Goal: Find specific page/section: Find specific page/section

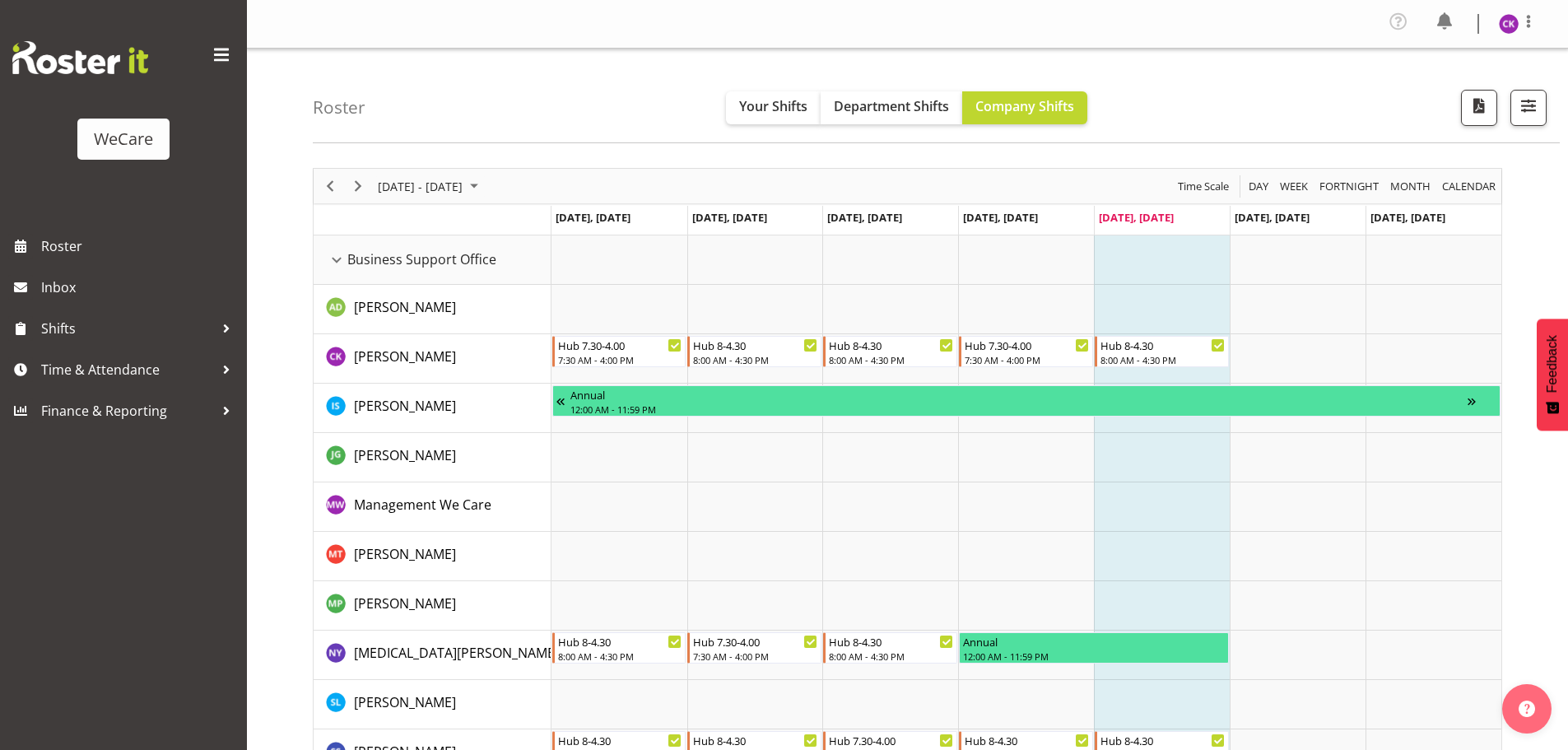
scroll to position [64, 0]
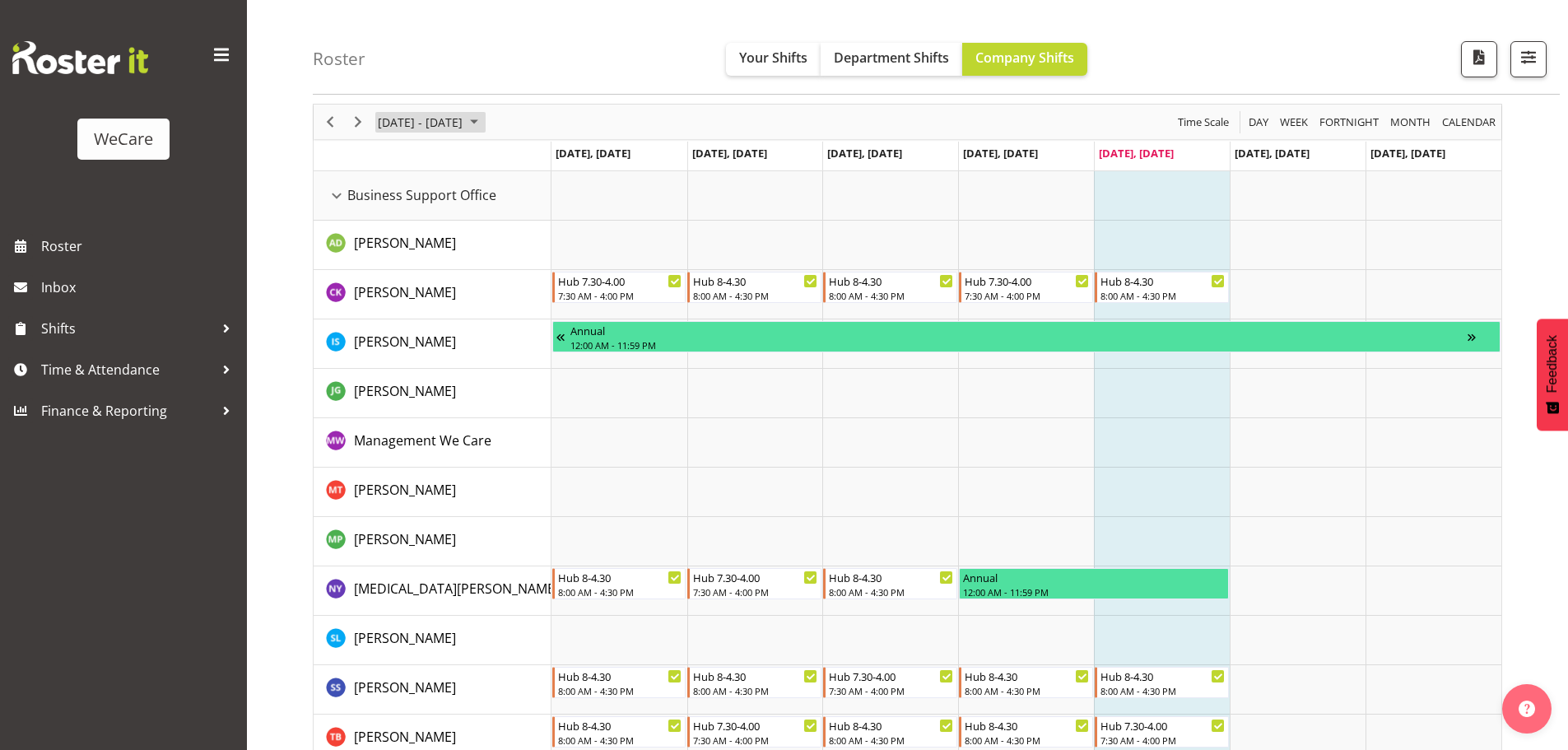
click at [430, 113] on span "[DATE] - [DATE]" at bounding box center [420, 122] width 88 height 21
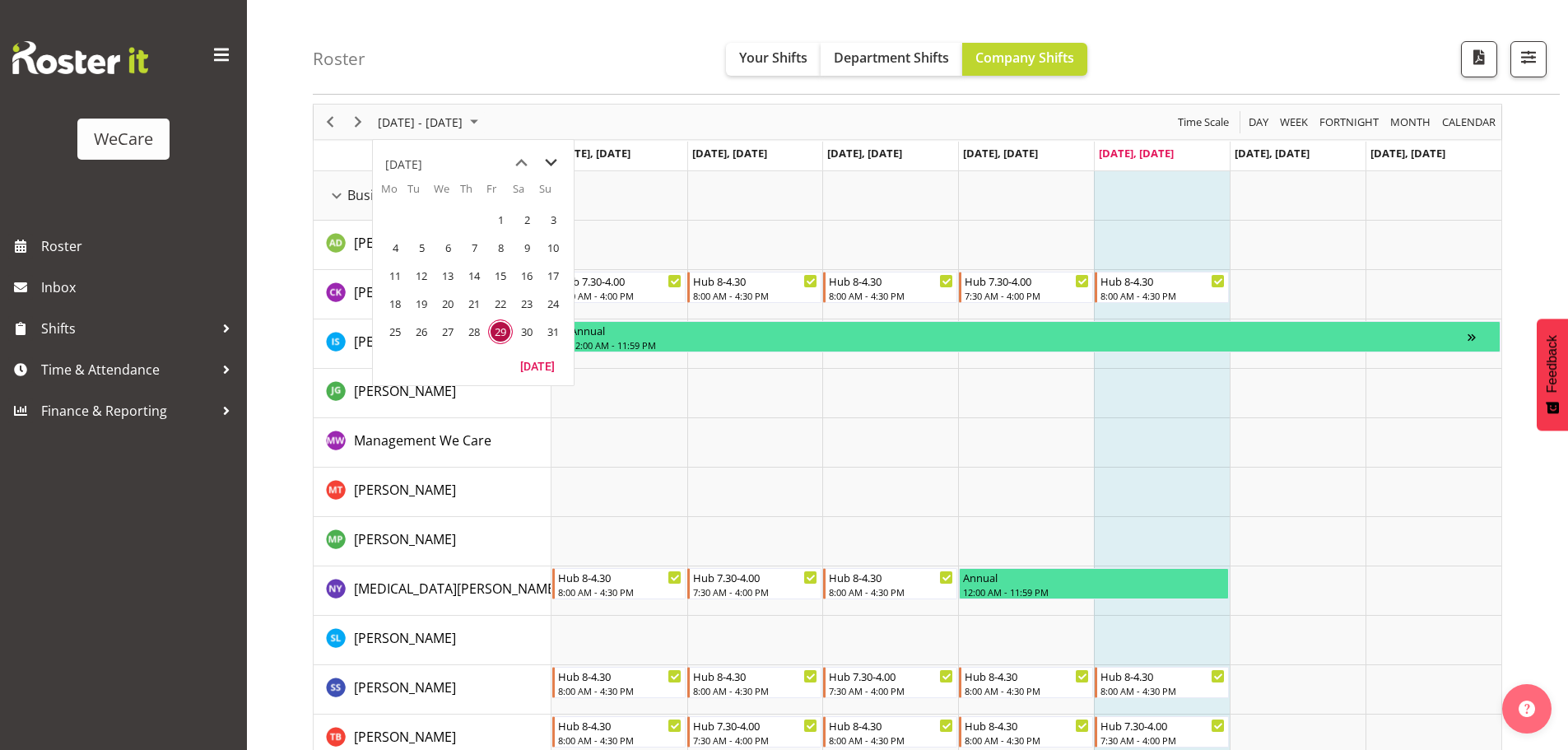
click at [545, 161] on span "next month" at bounding box center [551, 162] width 29 height 29
click at [406, 226] on td "1" at bounding box center [394, 220] width 27 height 28
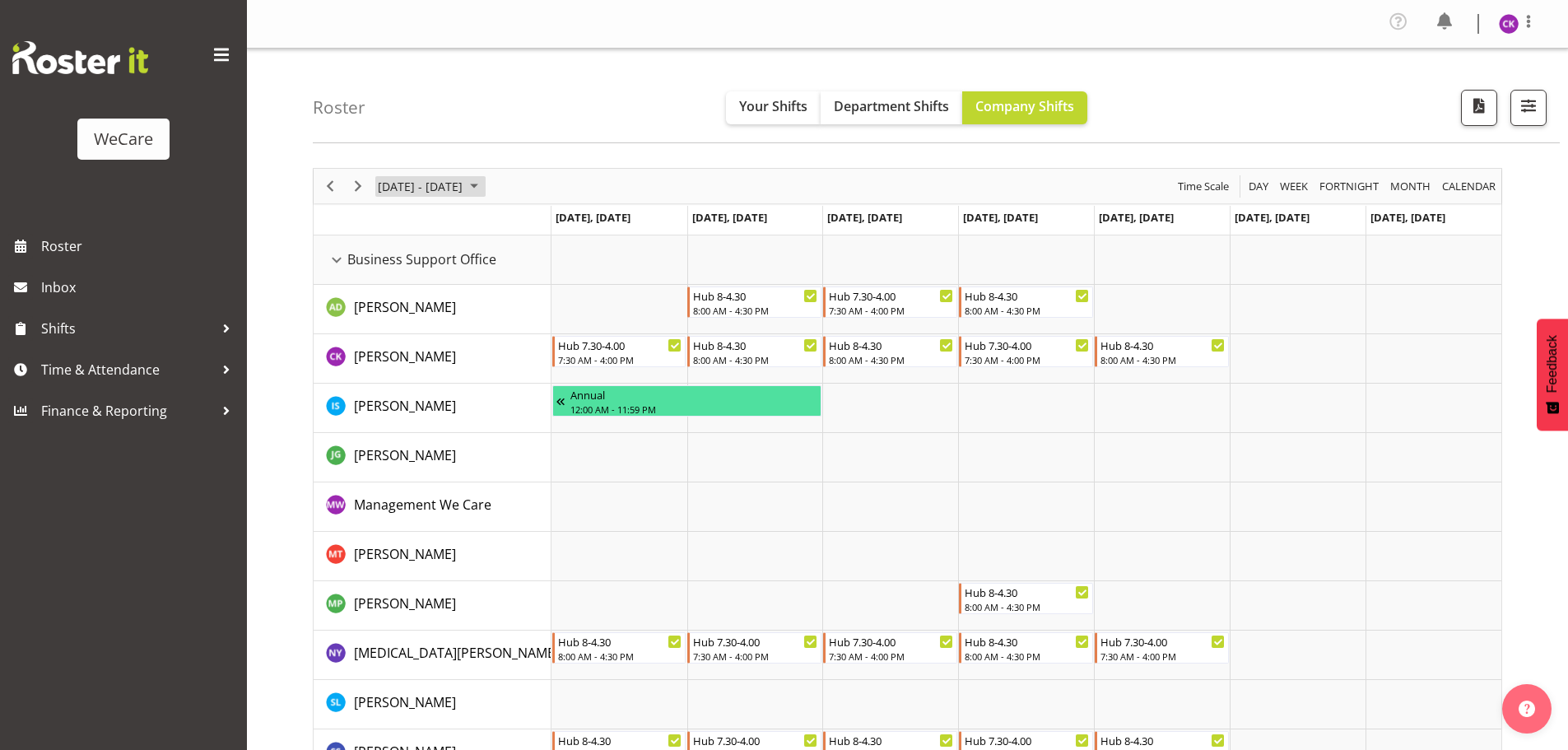
click at [458, 194] on span "[DATE] - [DATE]" at bounding box center [420, 186] width 88 height 21
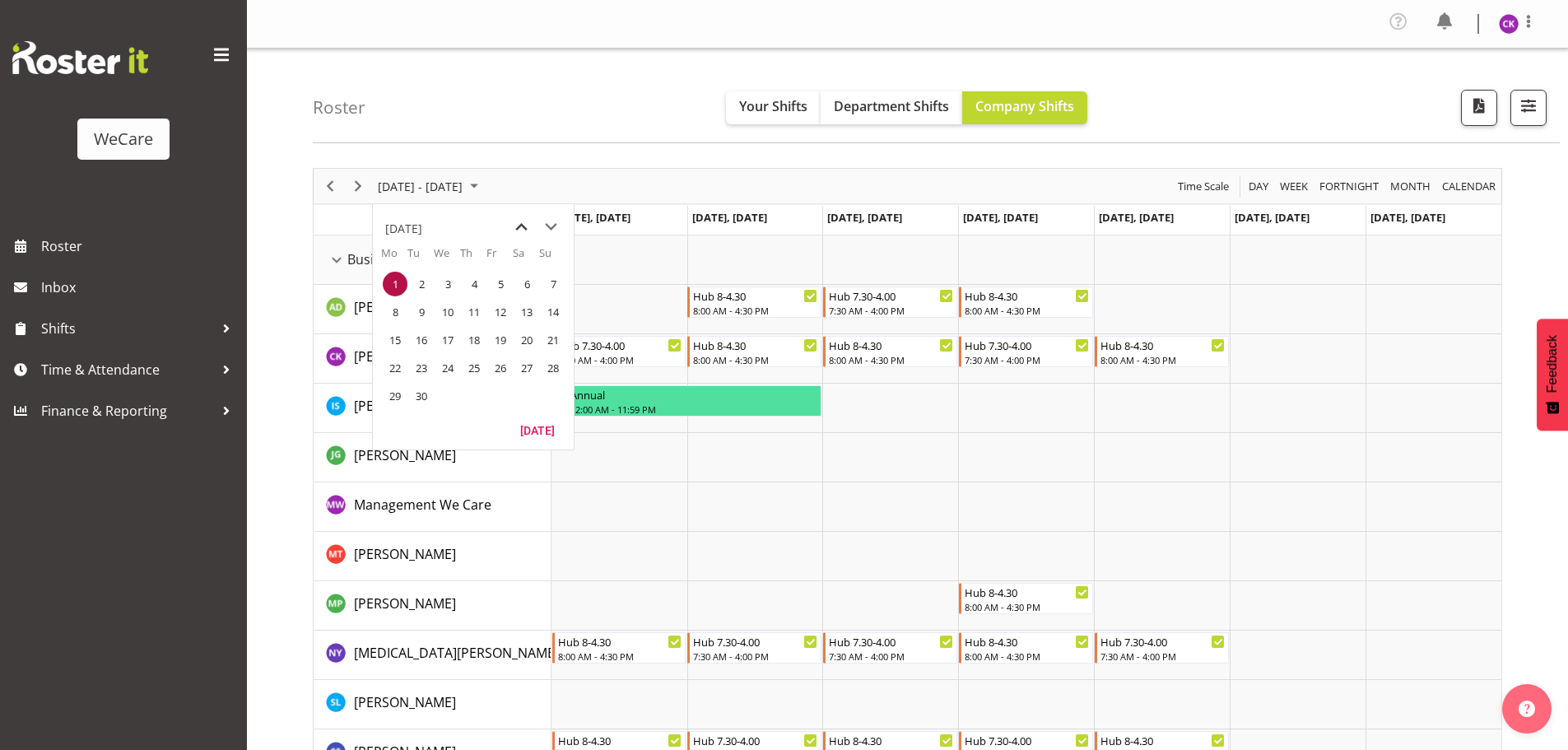
drag, startPoint x: 525, startPoint y: 227, endPoint x: 528, endPoint y: 240, distance: 13.3
click at [526, 230] on span "previous month" at bounding box center [521, 226] width 29 height 29
click at [498, 401] on span "29" at bounding box center [501, 396] width 25 height 25
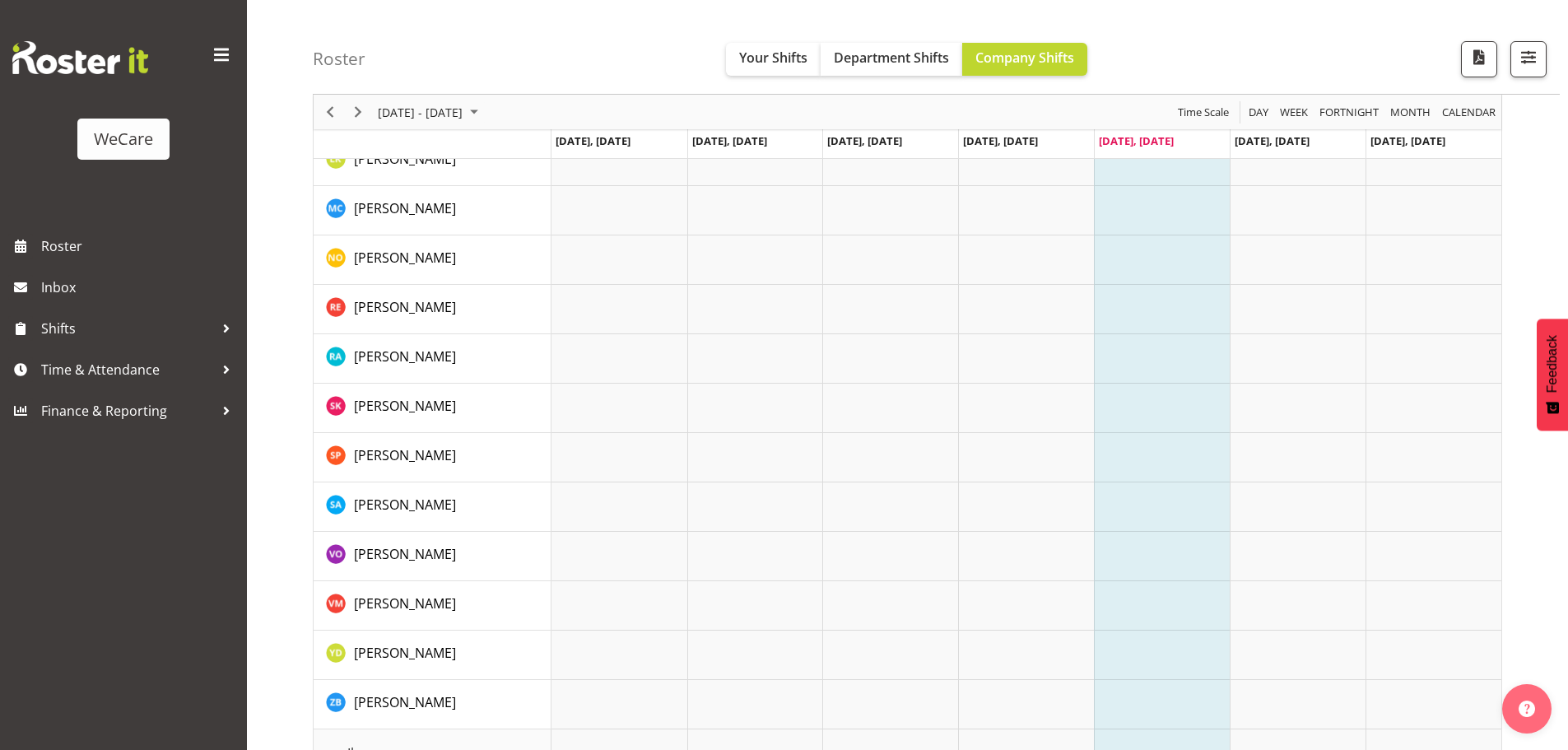
scroll to position [1812, 0]
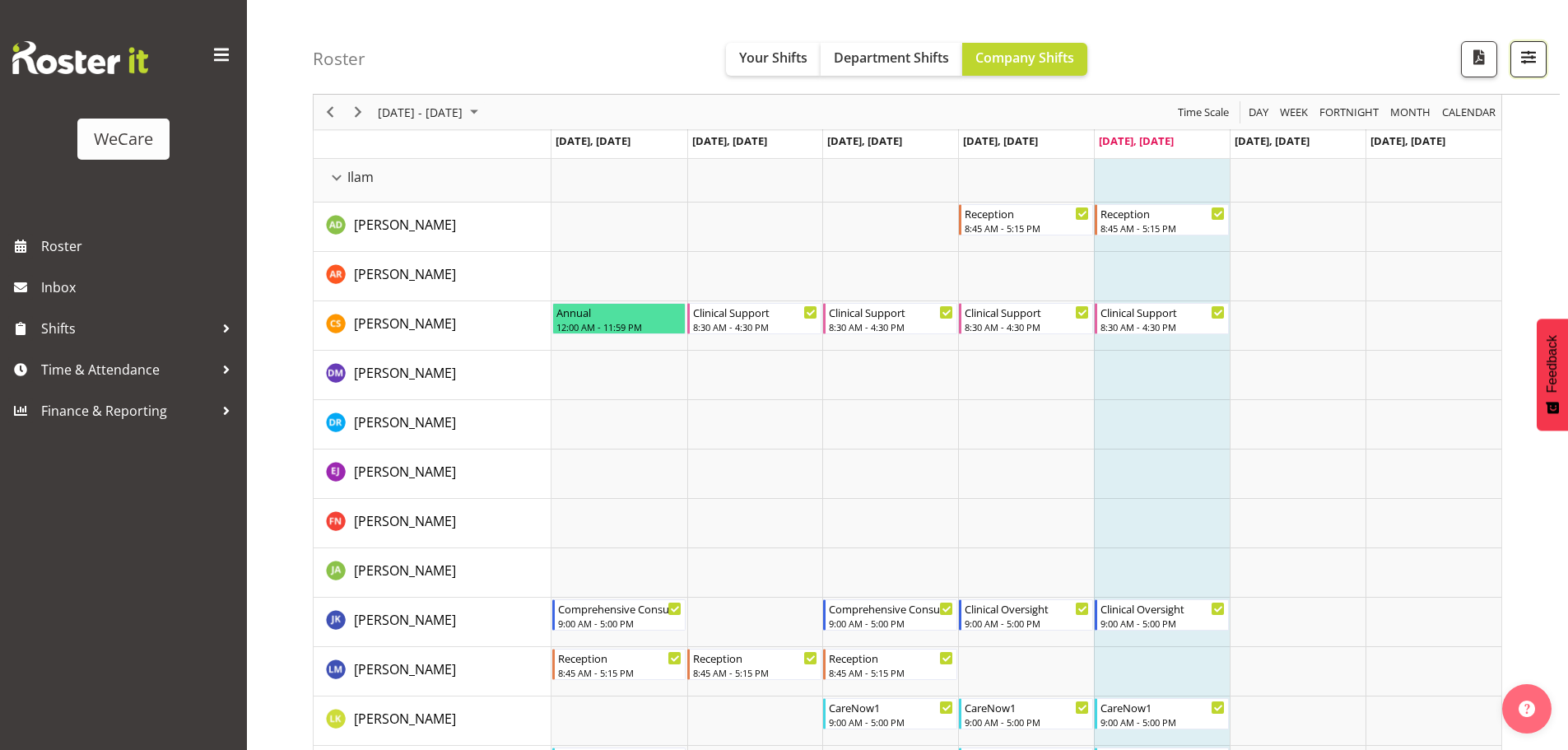
click at [1534, 53] on span "button" at bounding box center [1529, 57] width 22 height 22
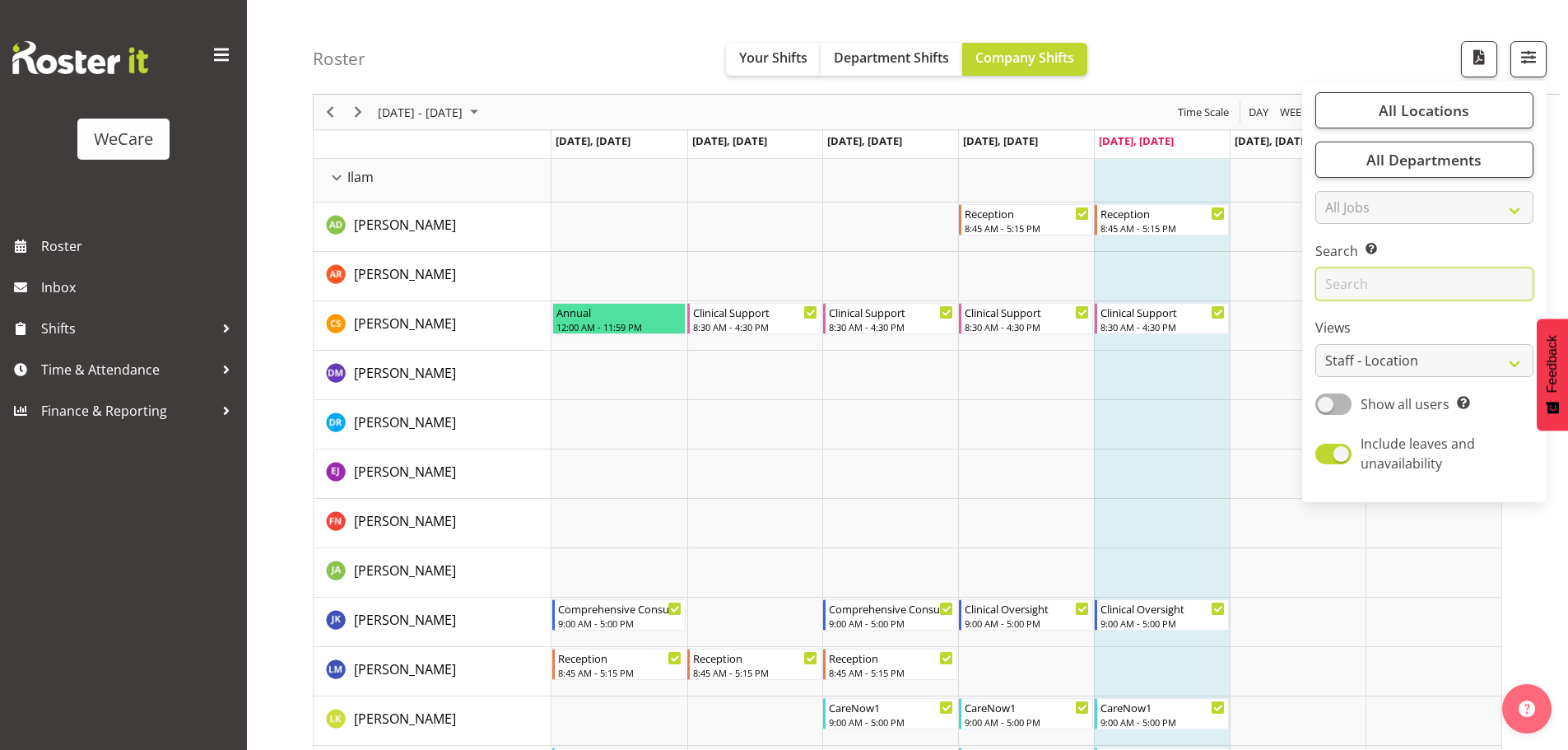
click at [1369, 285] on input "text" at bounding box center [1424, 283] width 218 height 33
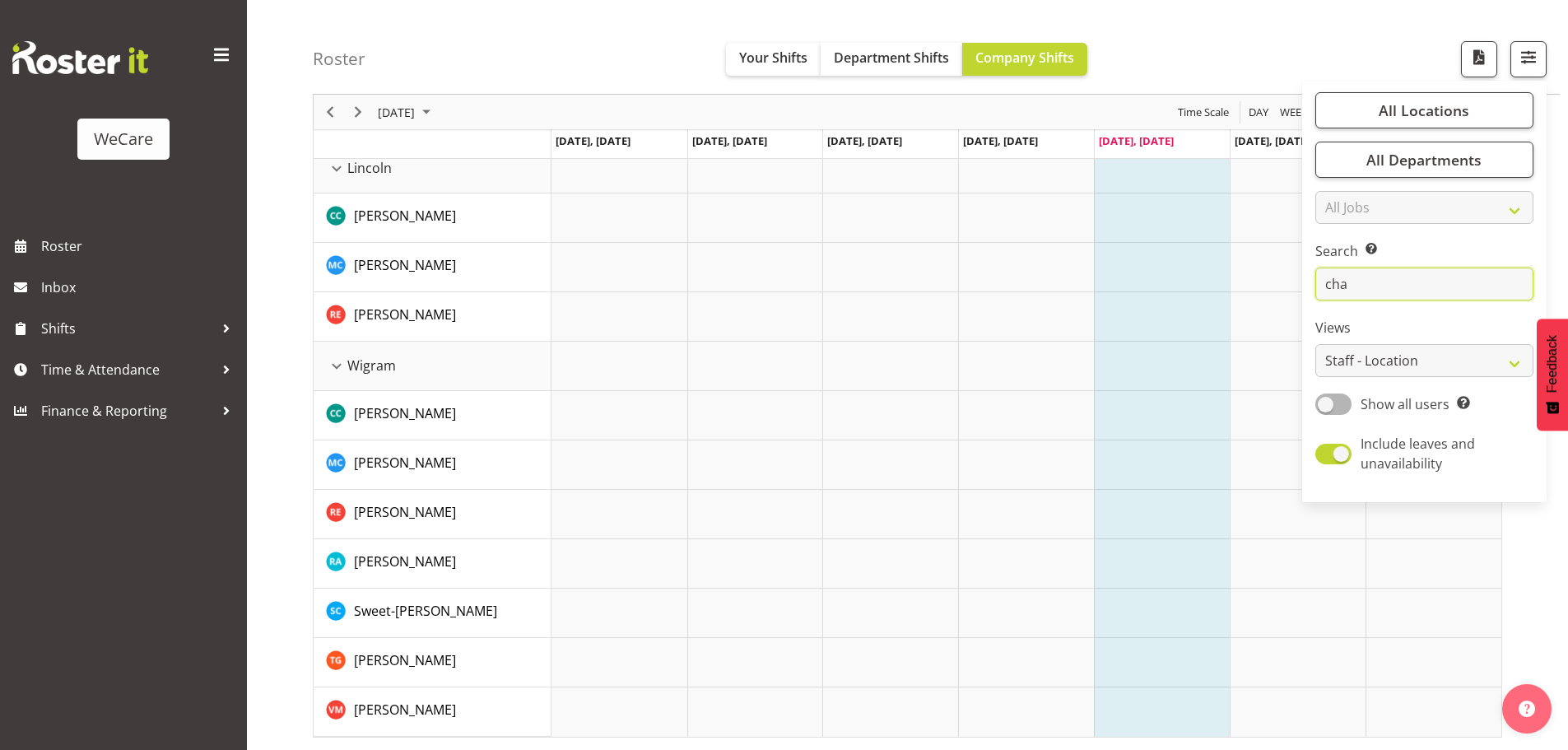
scroll to position [64, 0]
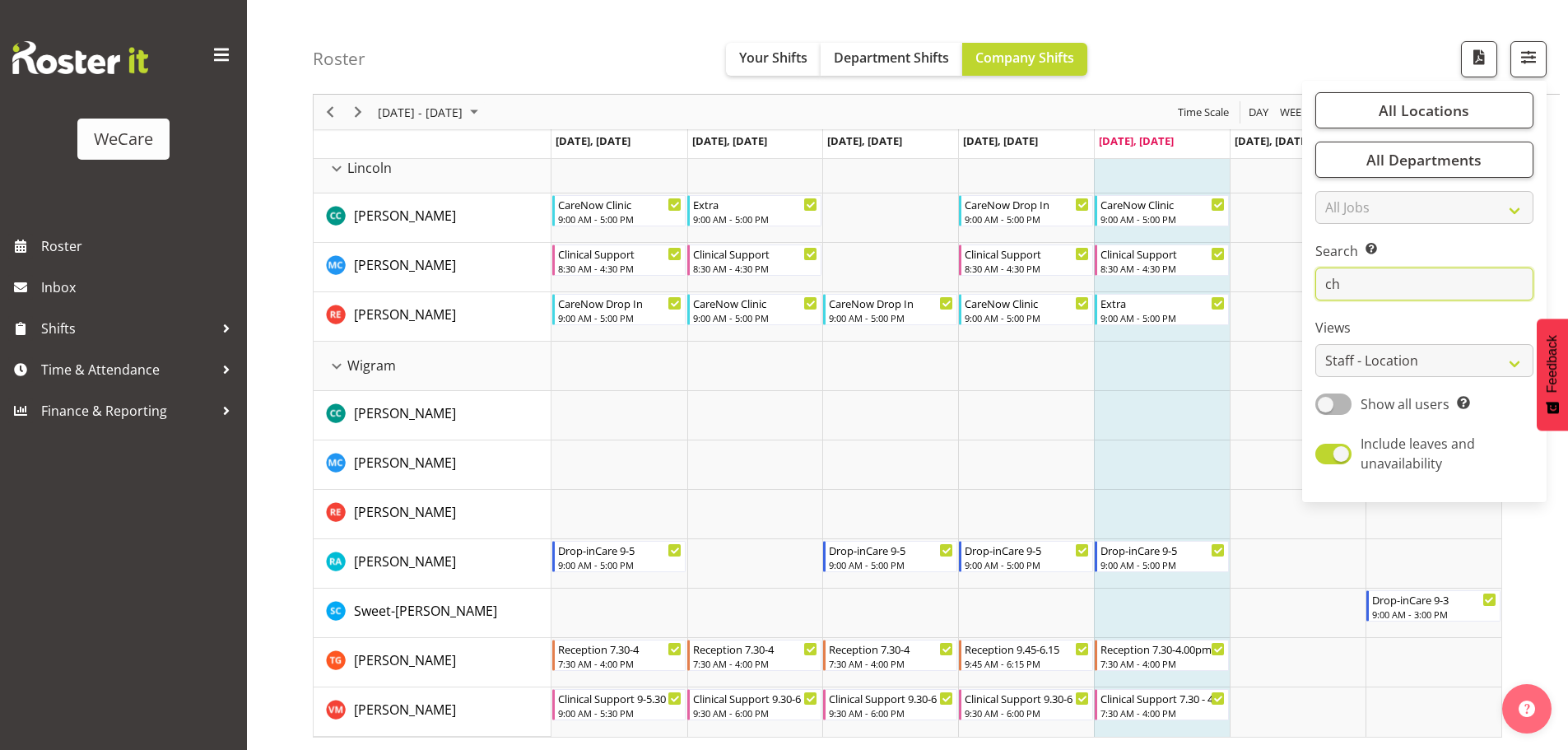
type input "c"
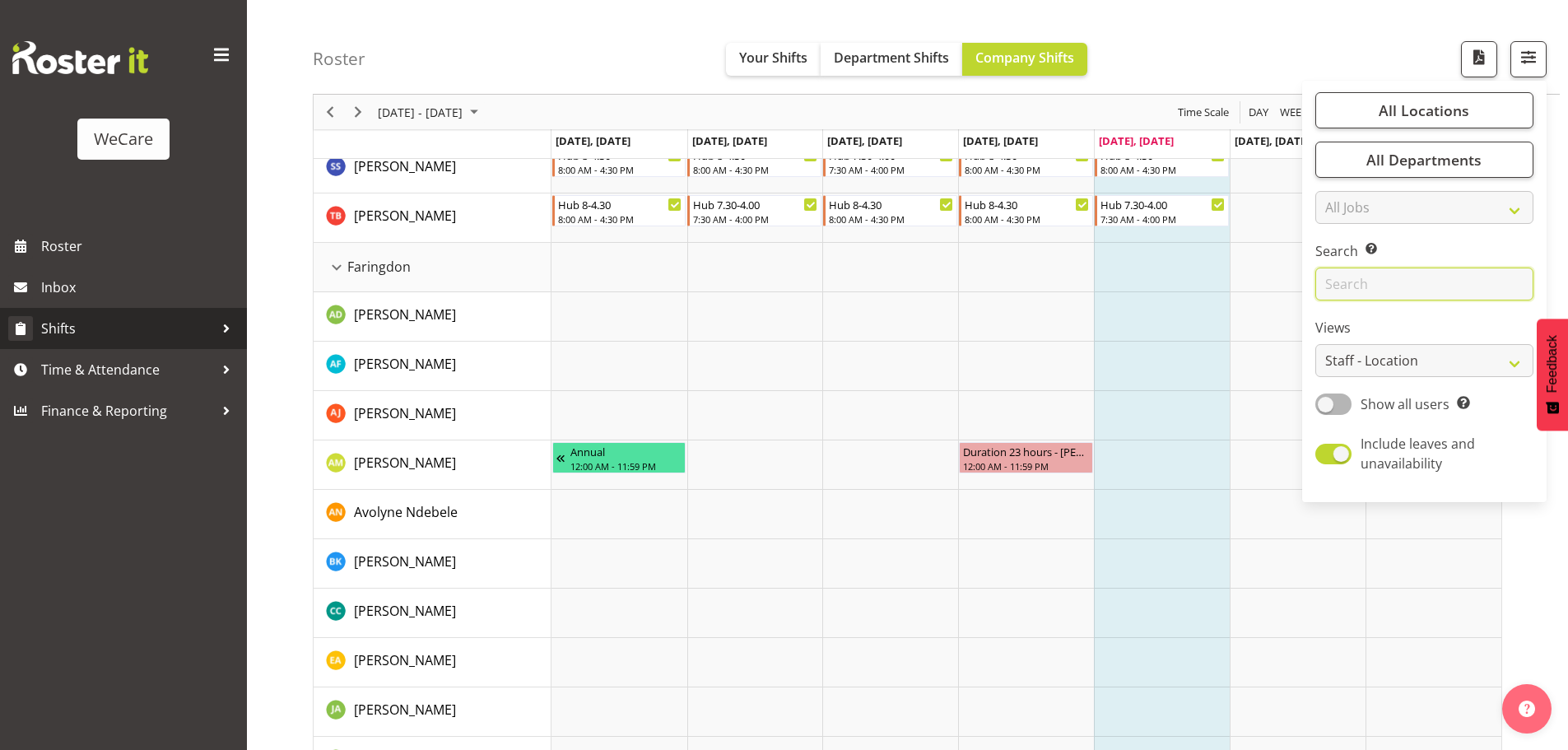
scroll to position [1812, 0]
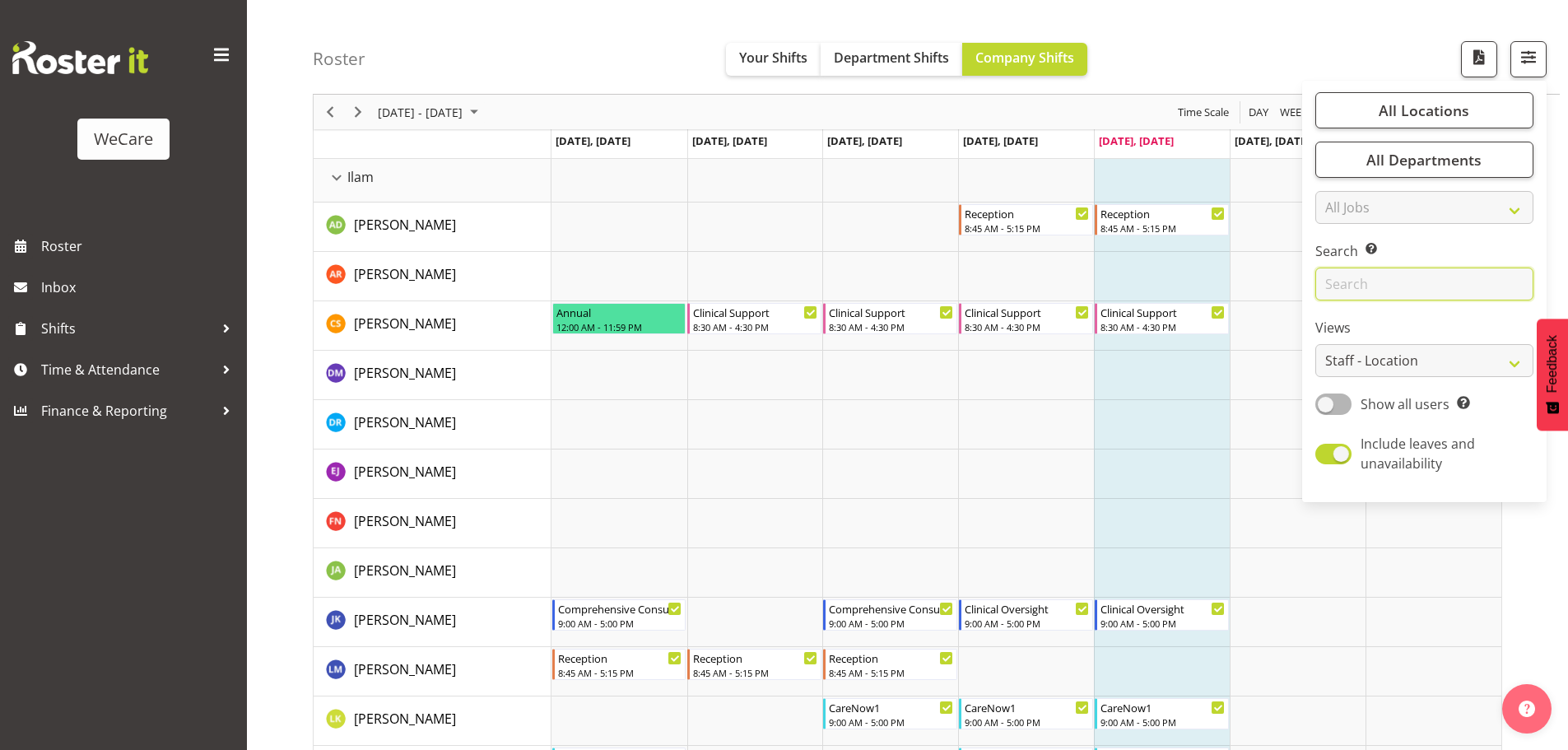
click at [1393, 269] on input "text" at bounding box center [1424, 283] width 218 height 33
click at [1388, 273] on input "text" at bounding box center [1424, 283] width 218 height 33
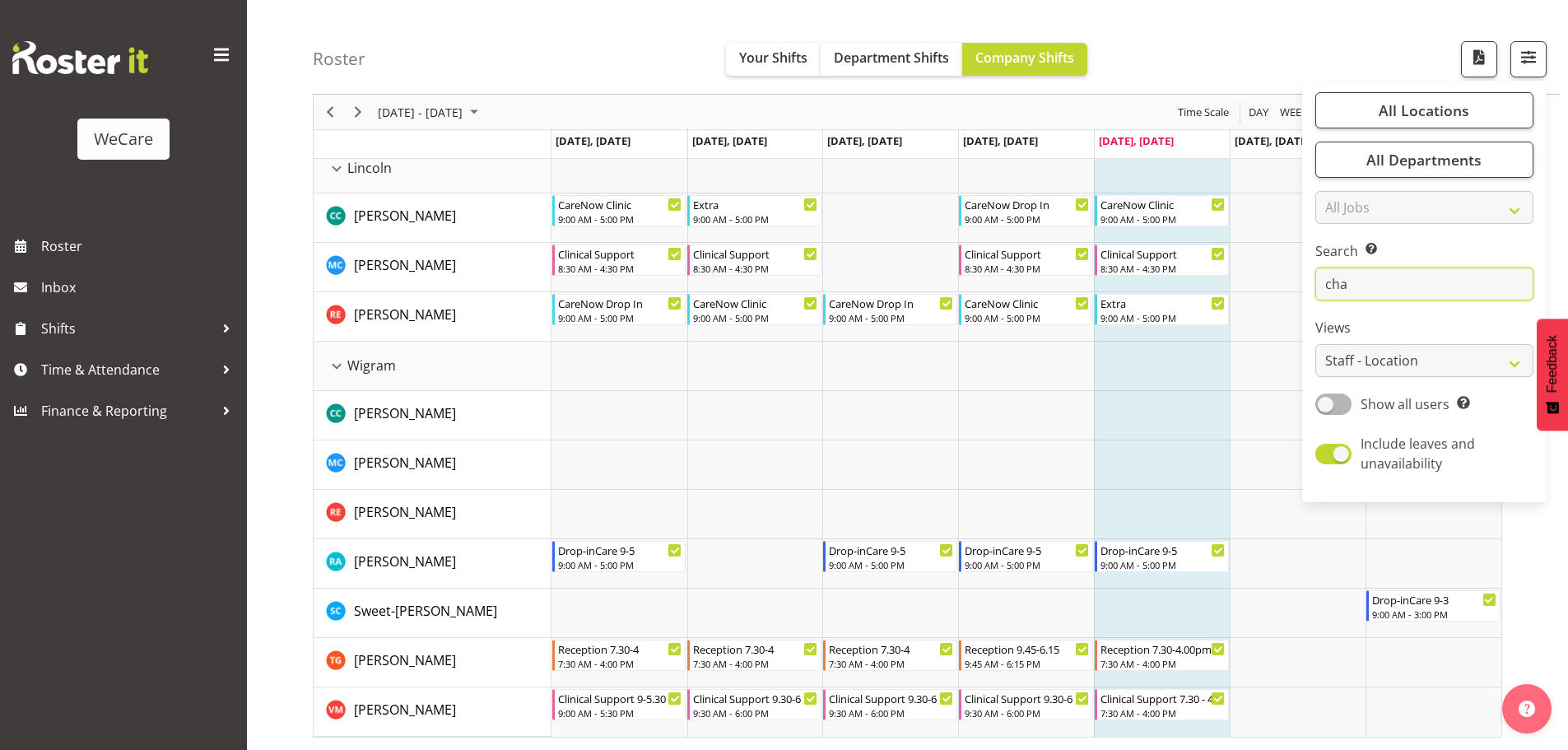
scroll to position [64, 0]
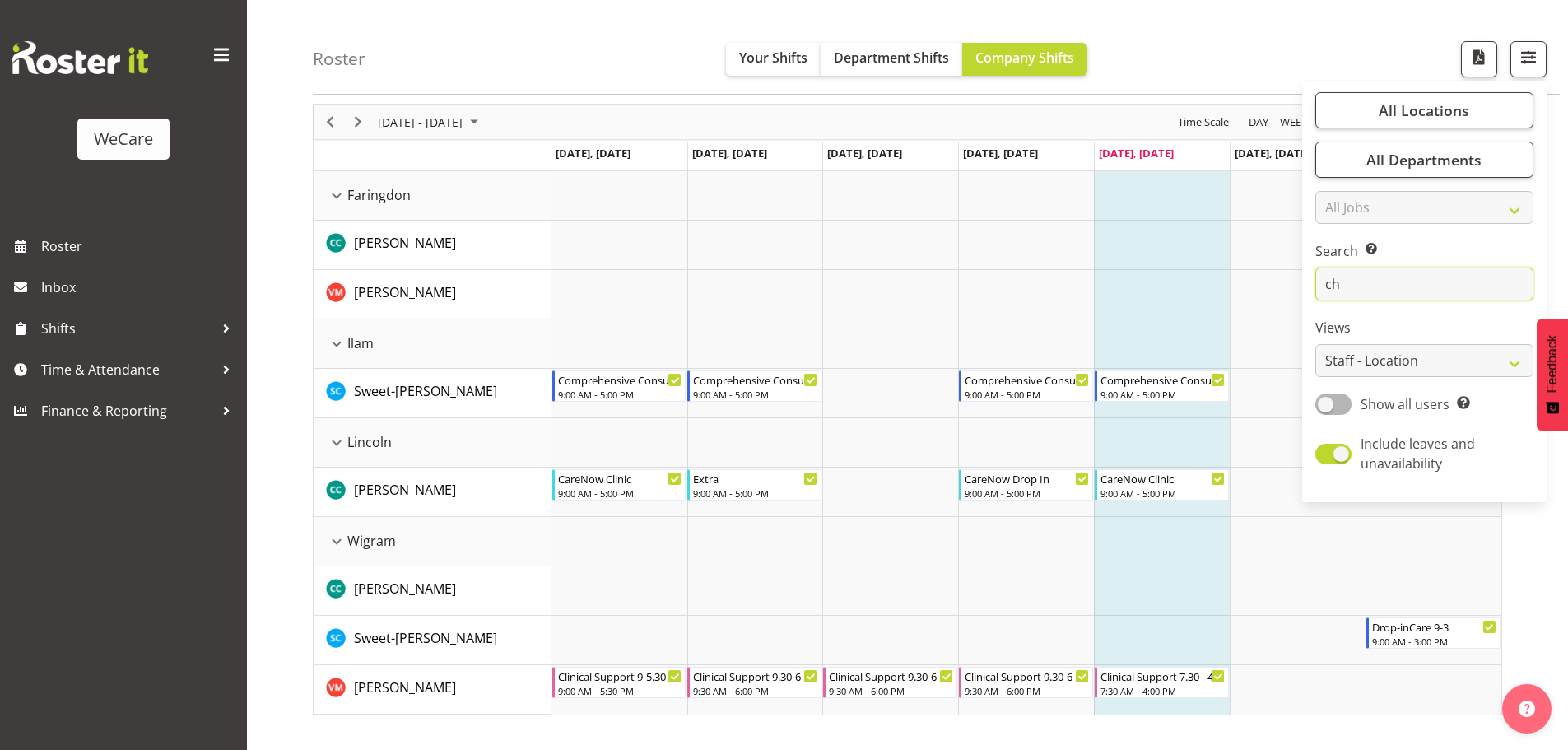
type input "c"
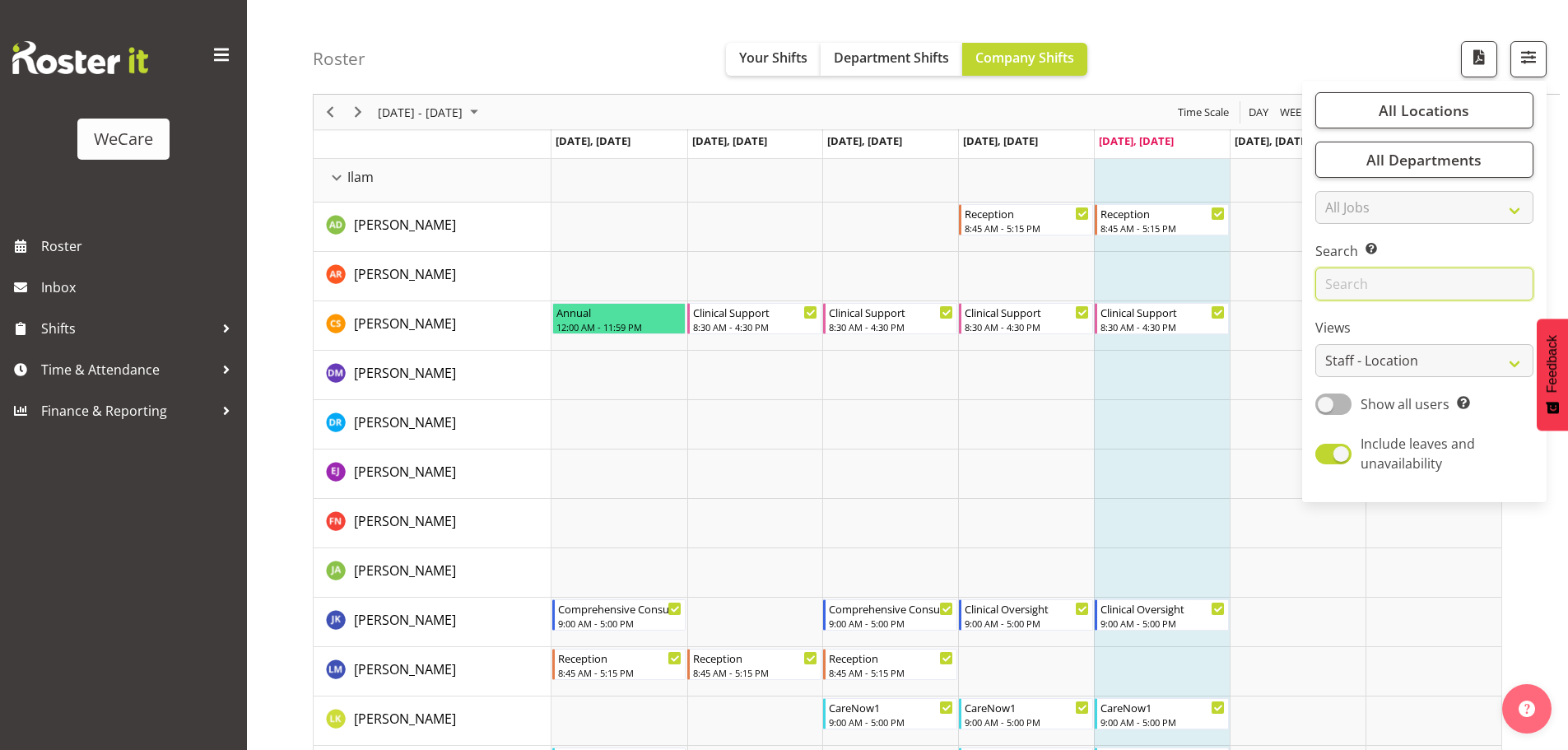
click at [1357, 283] on input "text" at bounding box center [1424, 283] width 218 height 33
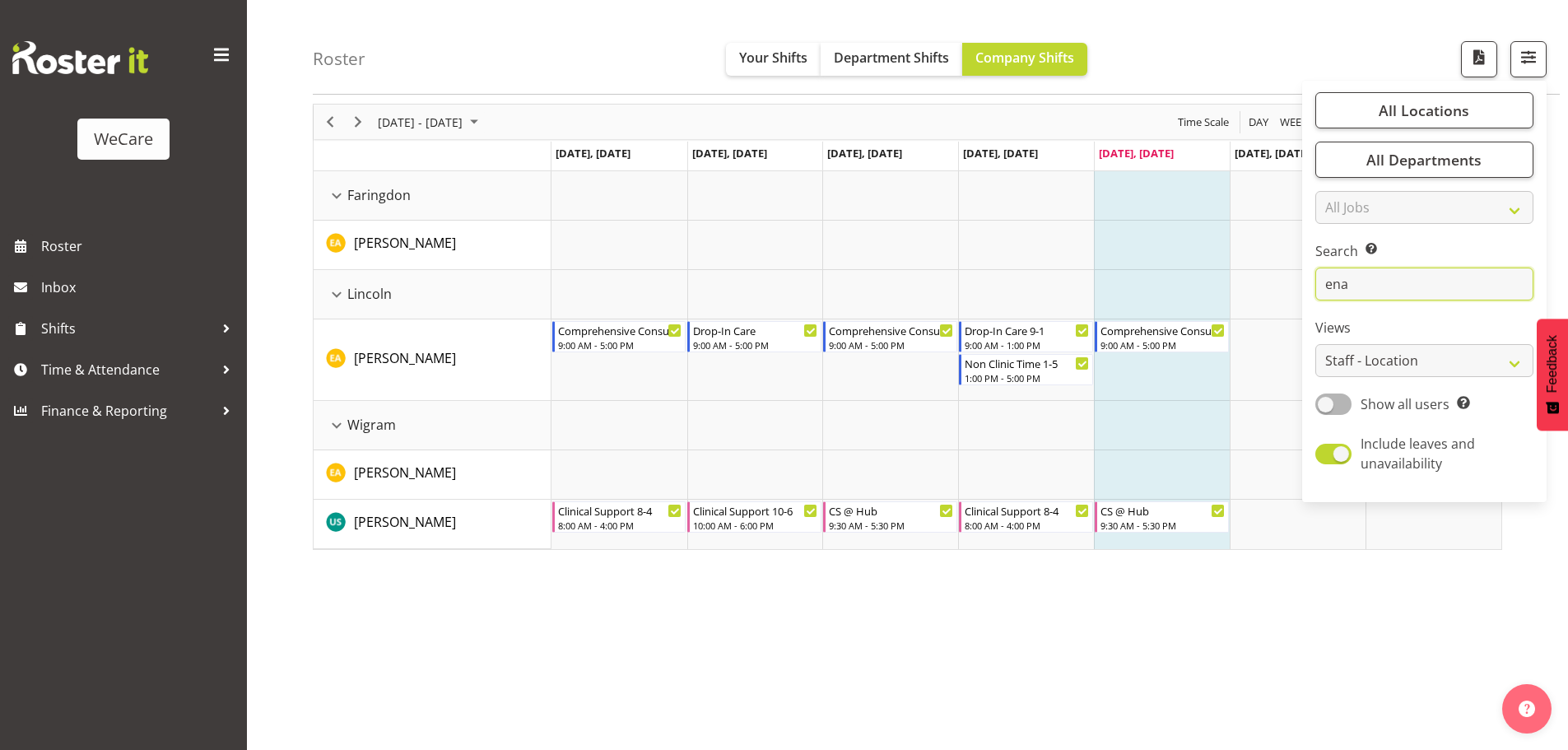
scroll to position [64, 0]
type input "e"
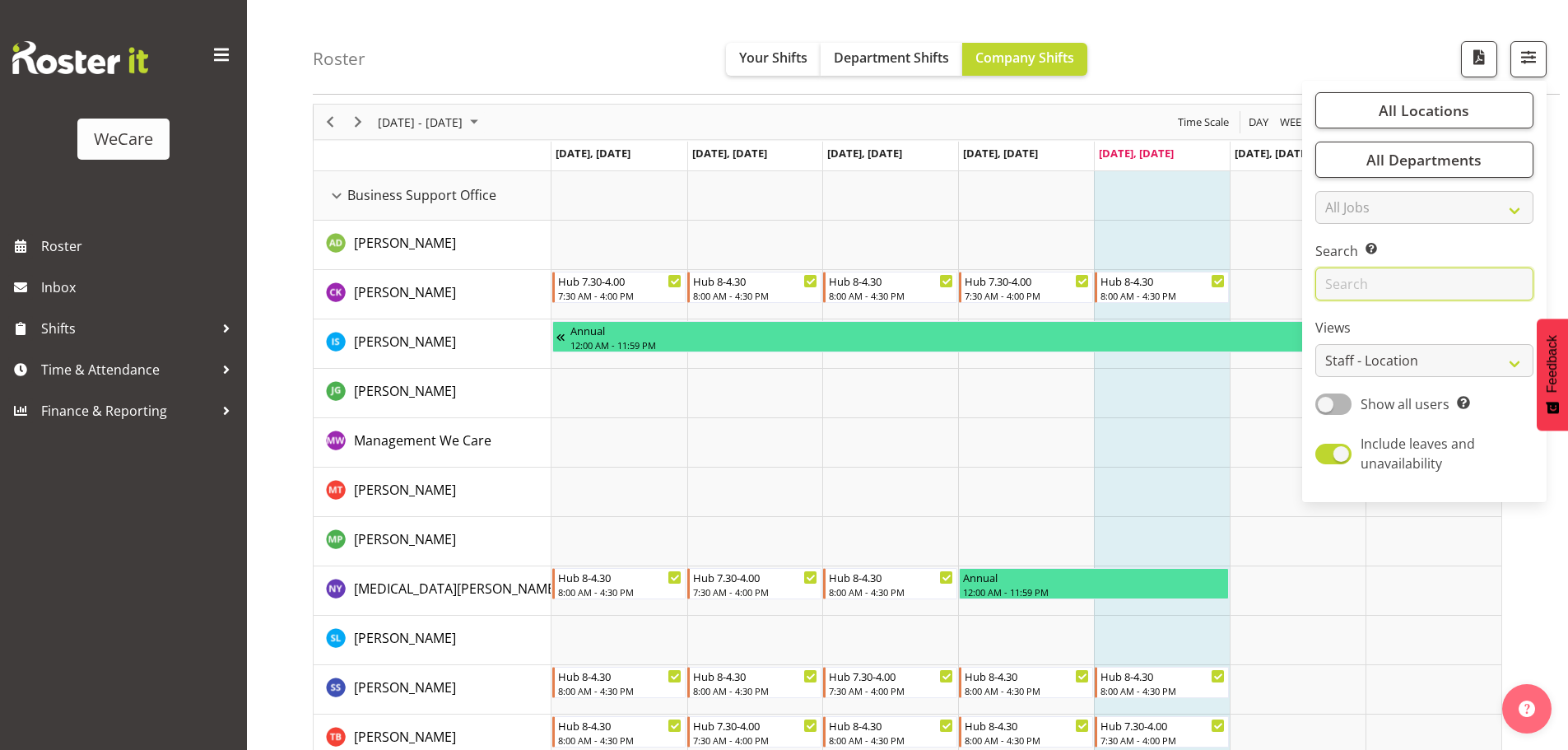
scroll to position [1812, 0]
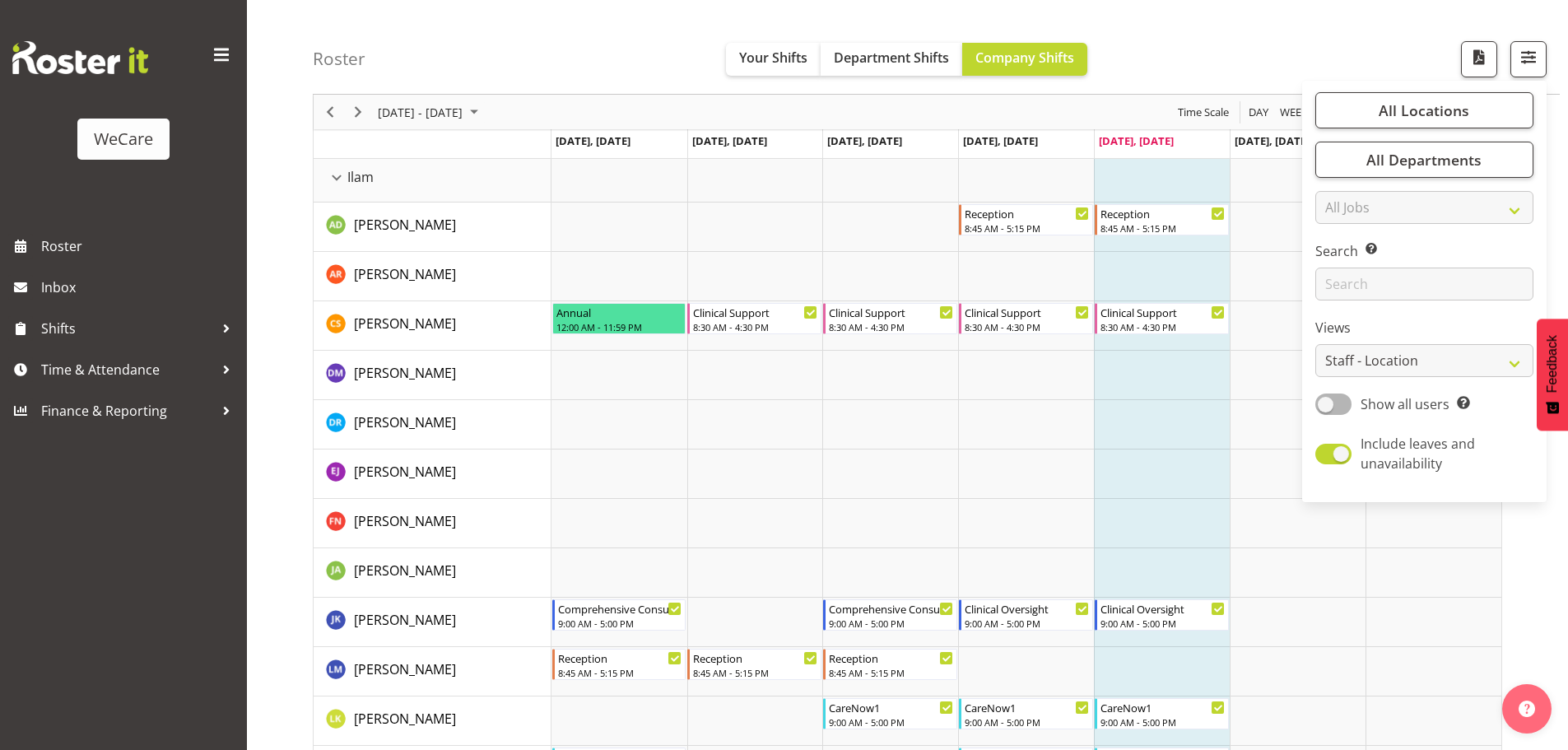
click at [1196, 487] on td "Timeline Week of August 29, 2025" at bounding box center [1161, 474] width 136 height 49
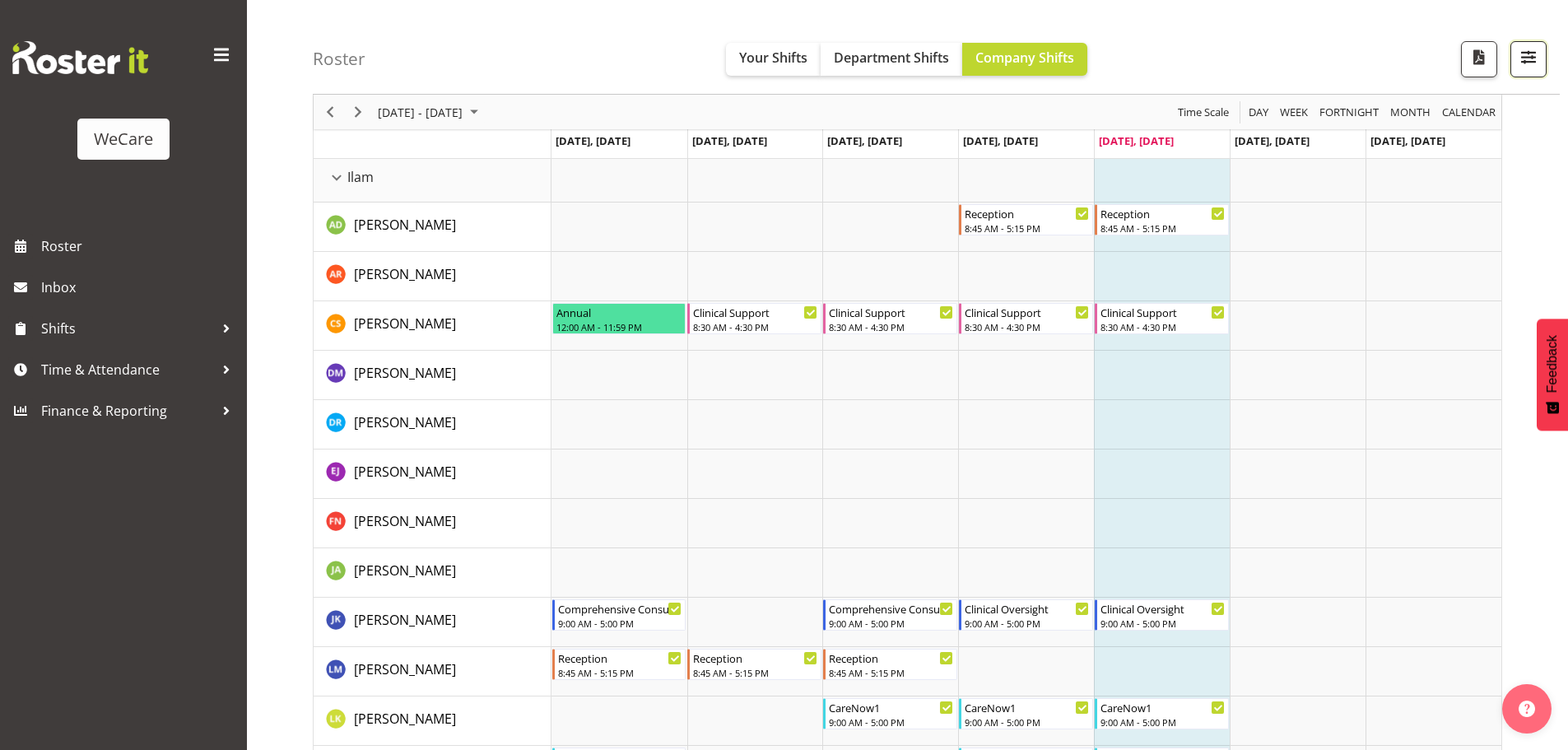
click at [1518, 49] on span "button" at bounding box center [1529, 57] width 22 height 22
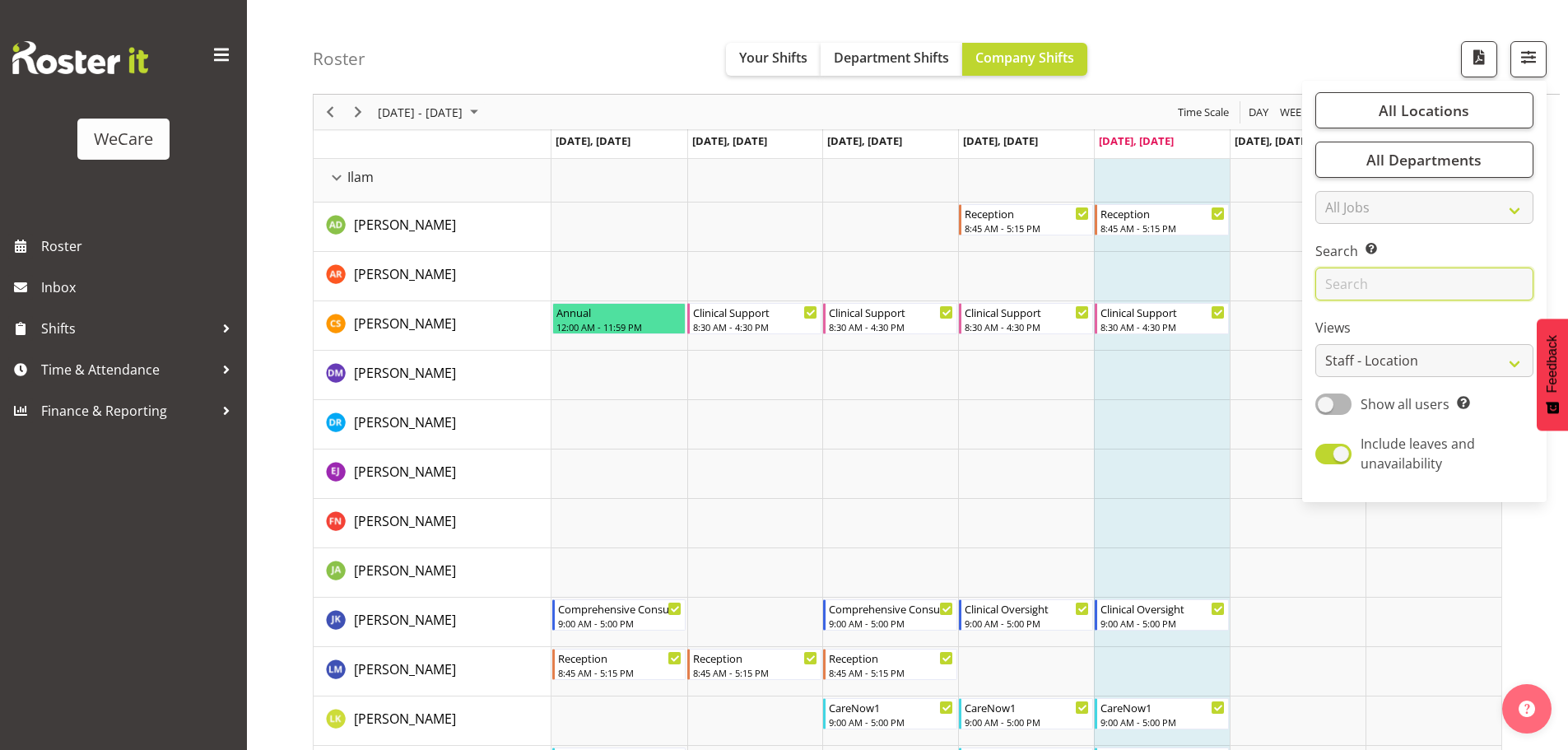
click at [1337, 270] on input "text" at bounding box center [1424, 283] width 218 height 33
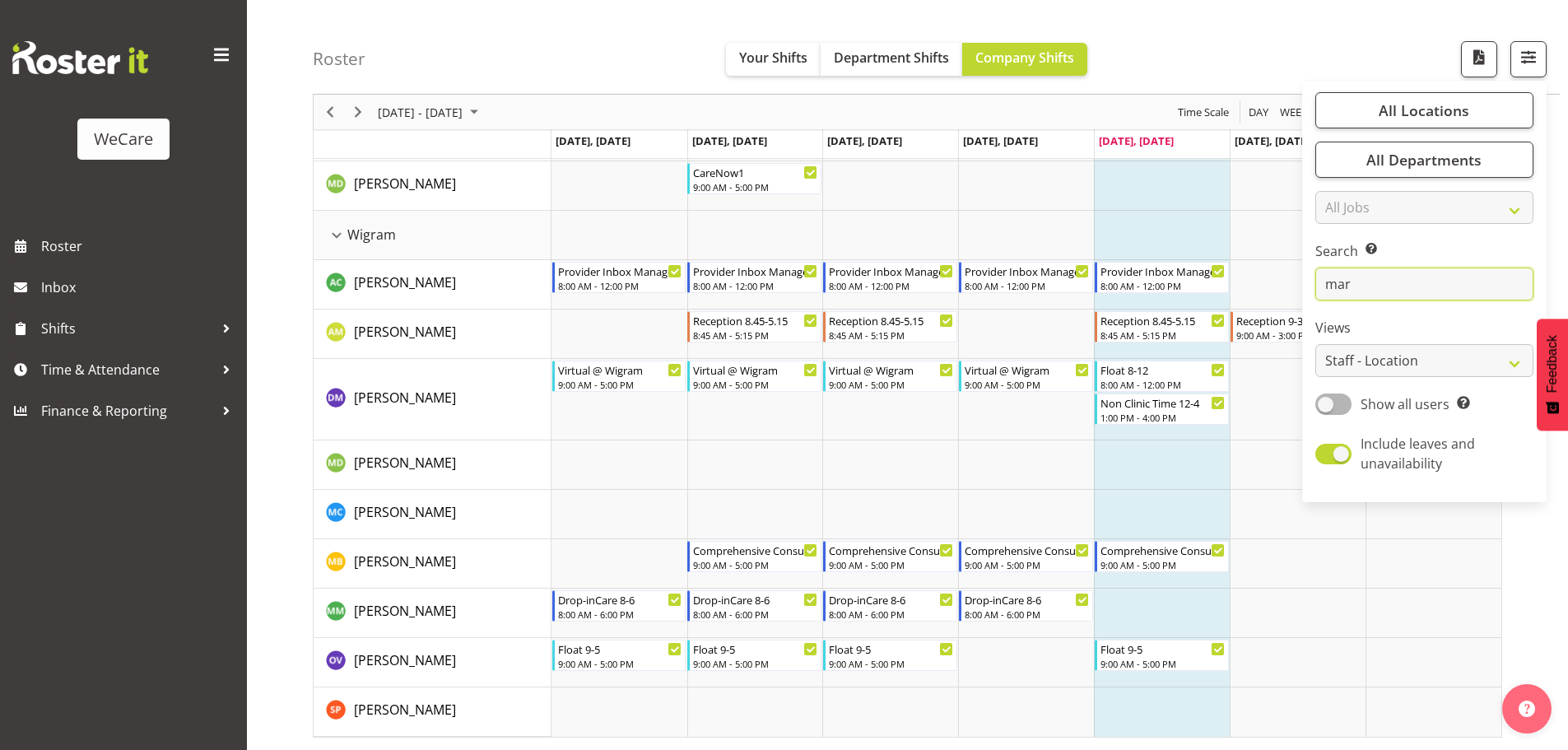
scroll to position [64, 0]
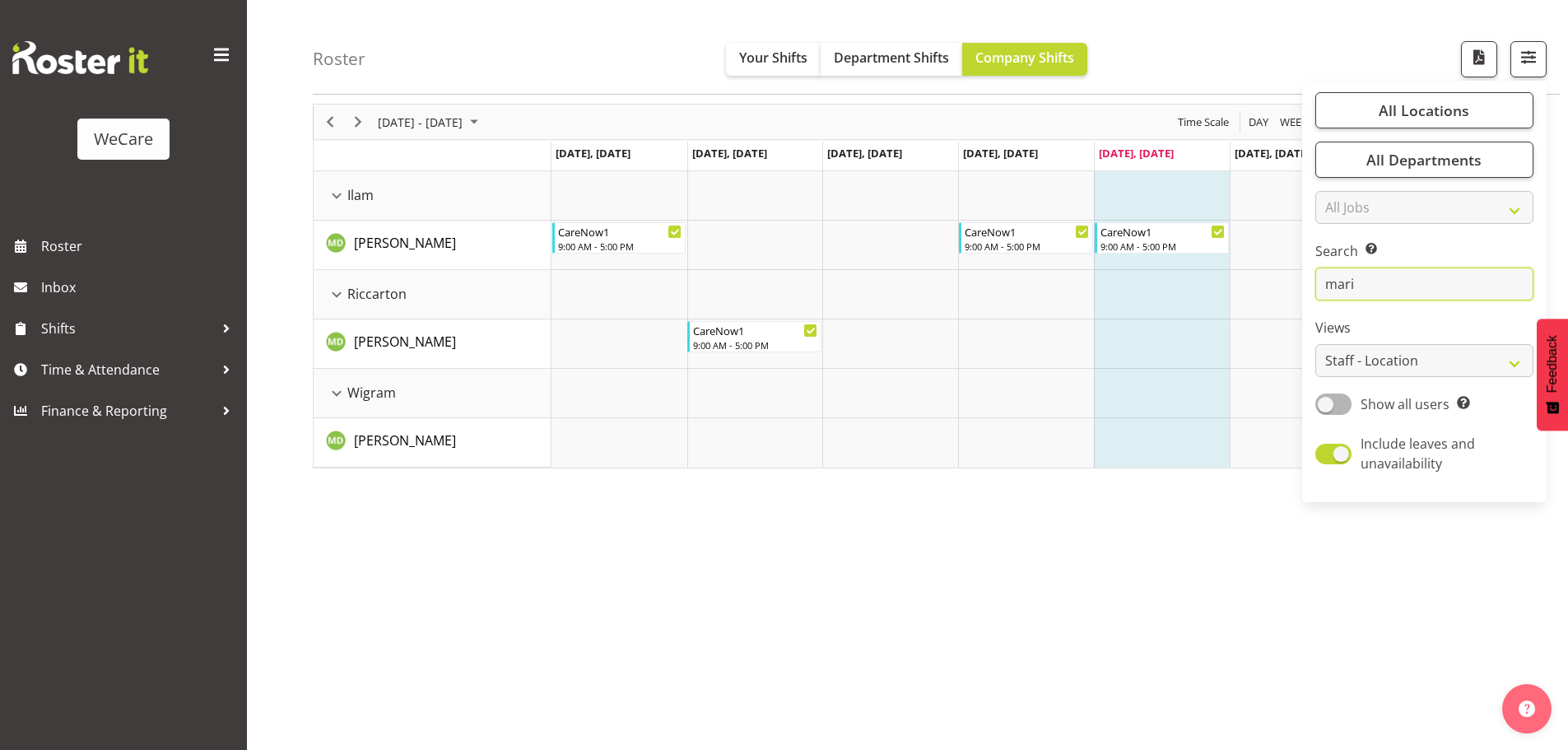
click at [1407, 278] on input "mari" at bounding box center [1424, 283] width 218 height 33
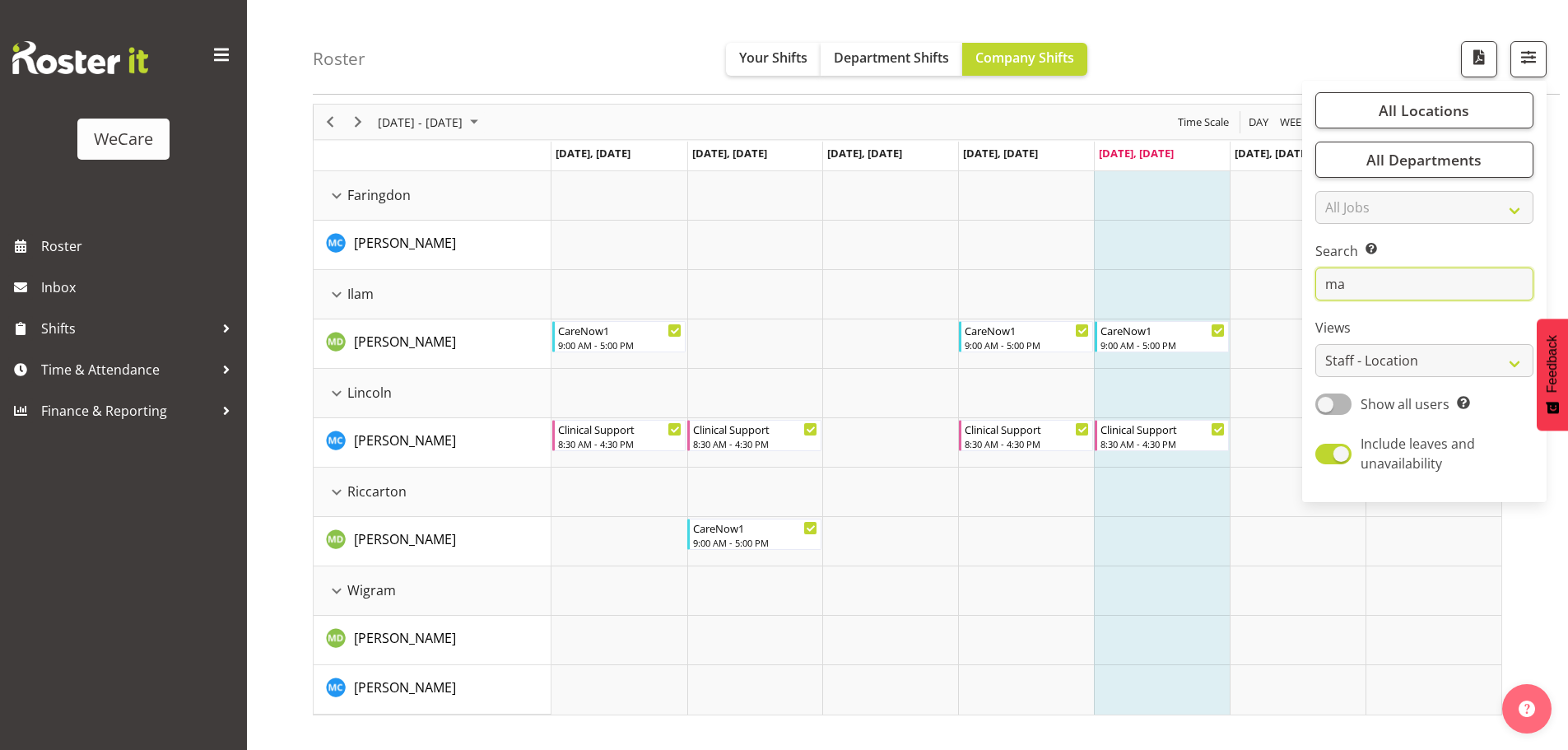
type input "m"
